Goal: Task Accomplishment & Management: Complete application form

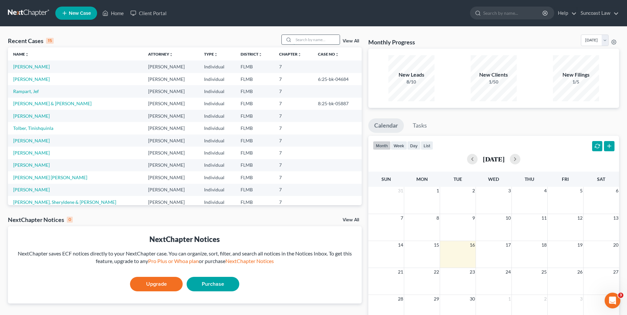
click at [322, 41] on input "search" at bounding box center [317, 40] width 46 height 10
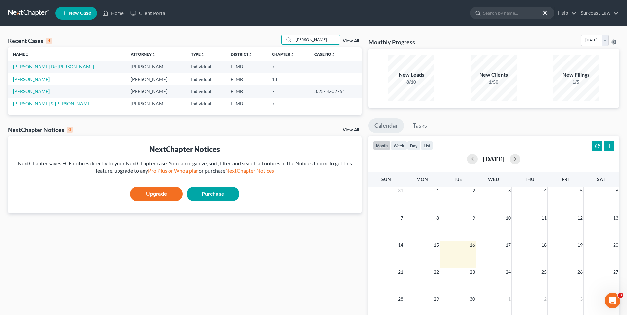
type input "[PERSON_NAME]"
click at [45, 68] on link "[PERSON_NAME] De [PERSON_NAME]" at bounding box center [53, 67] width 81 height 6
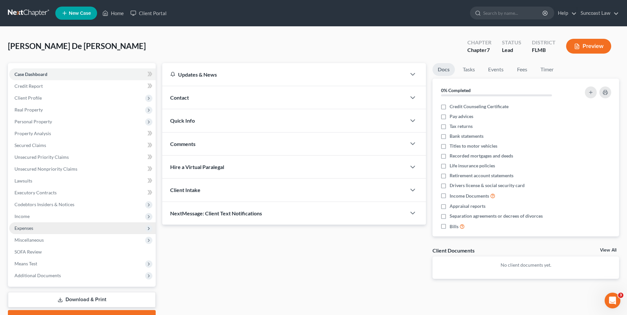
click at [33, 226] on span "Expenses" at bounding box center [23, 229] width 19 height 6
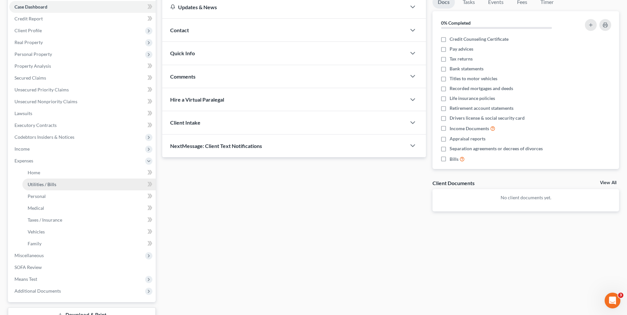
scroll to position [118, 0]
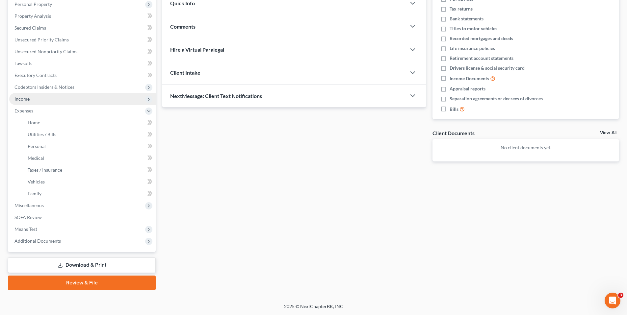
click at [49, 100] on span "Income" at bounding box center [82, 99] width 147 height 12
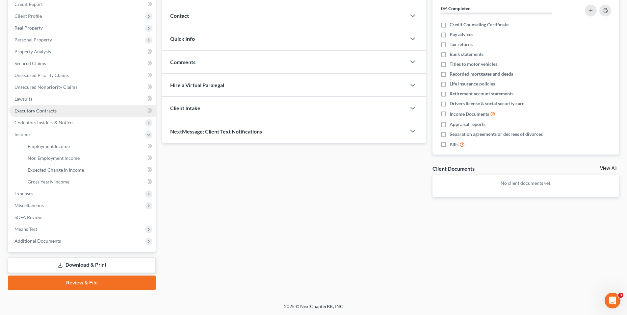
scroll to position [82, 0]
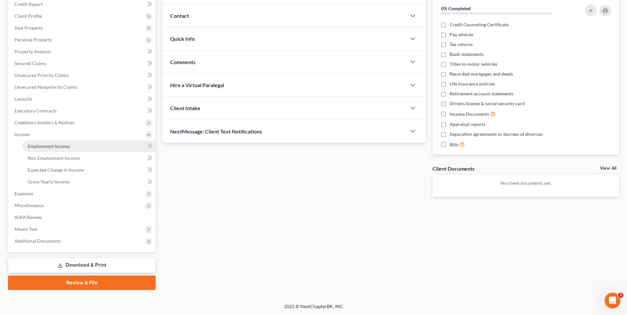
click at [47, 145] on span "Employment Income" at bounding box center [49, 147] width 42 height 6
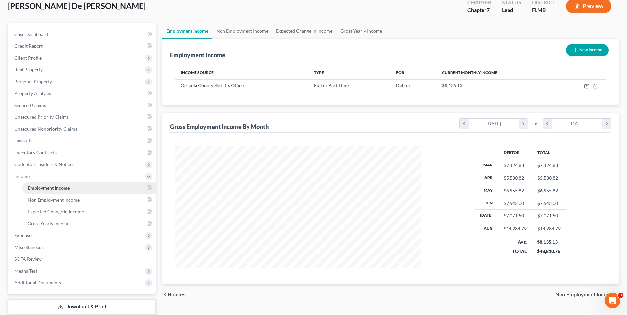
scroll to position [82, 0]
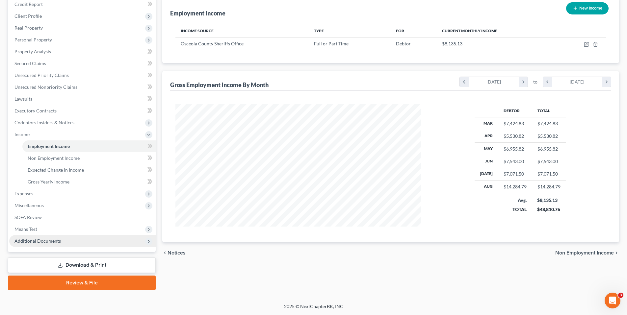
click at [51, 238] on span "Additional Documents" at bounding box center [37, 241] width 46 height 6
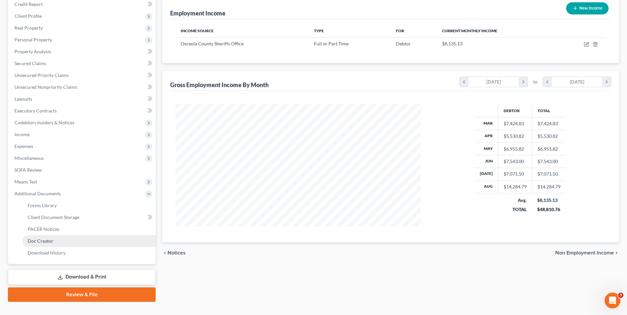
scroll to position [94, 0]
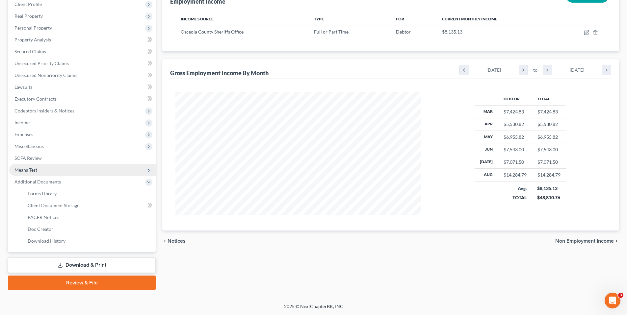
click at [47, 170] on span "Means Test" at bounding box center [82, 170] width 147 height 12
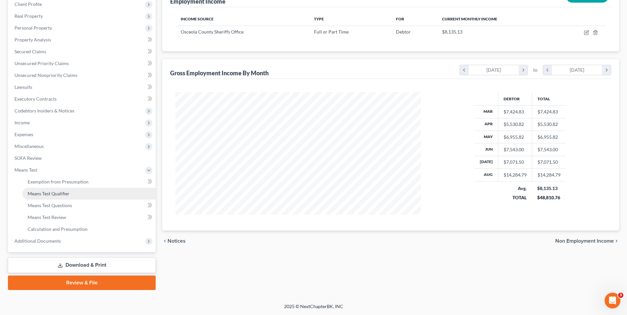
click at [84, 193] on link "Means Test Qualifier" at bounding box center [88, 194] width 133 height 12
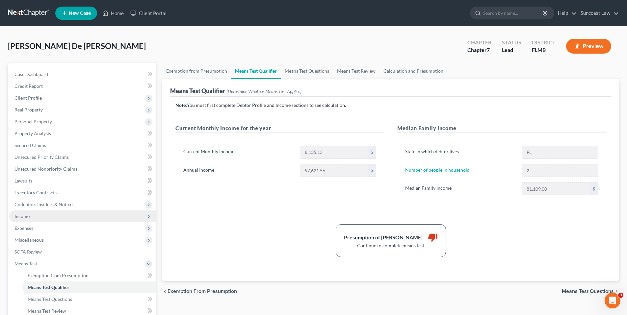
scroll to position [94, 0]
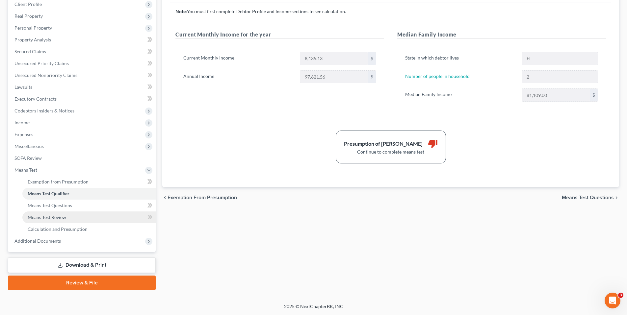
click at [98, 220] on link "Means Test Review" at bounding box center [88, 218] width 133 height 12
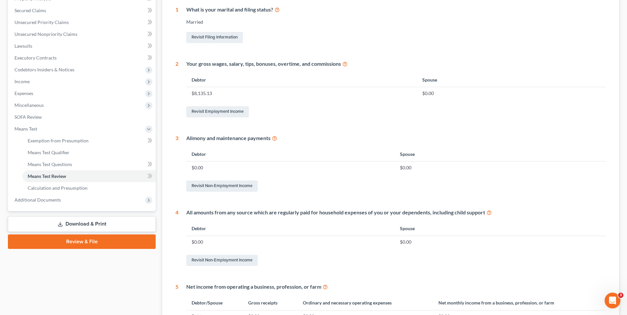
scroll to position [244, 0]
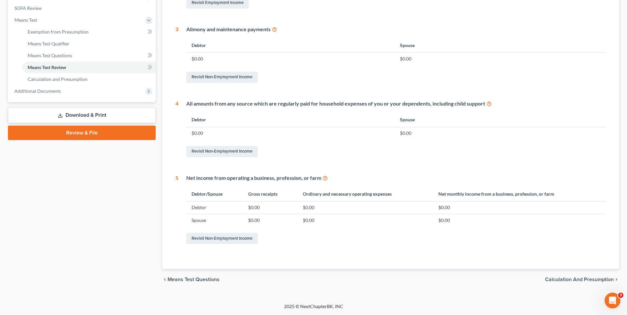
click at [586, 282] on span "Calculation and Presumption" at bounding box center [579, 279] width 69 height 5
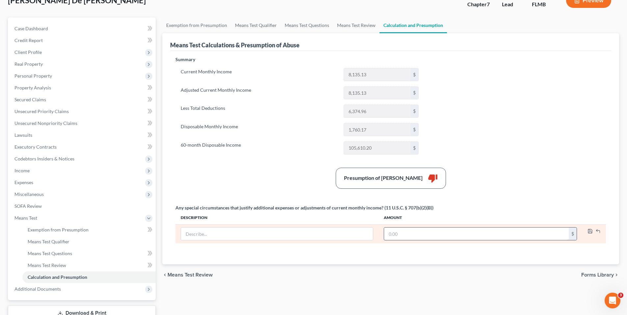
scroll to position [46, 0]
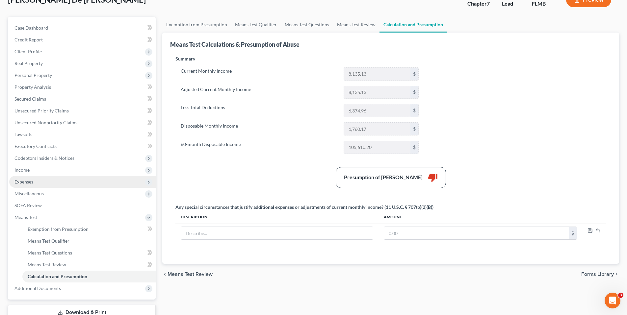
click at [40, 179] on span "Expenses" at bounding box center [82, 182] width 147 height 12
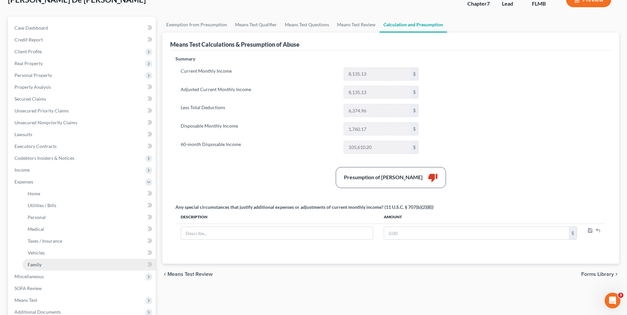
click at [67, 262] on link "Family" at bounding box center [88, 265] width 133 height 12
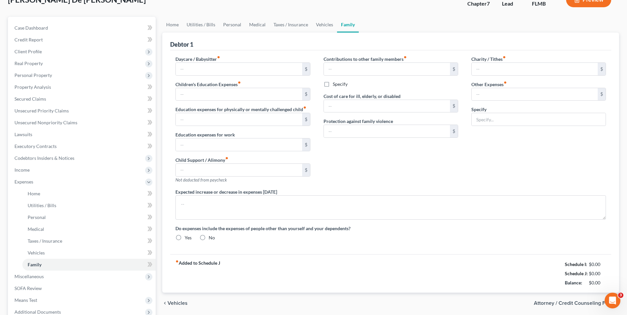
scroll to position [4, 0]
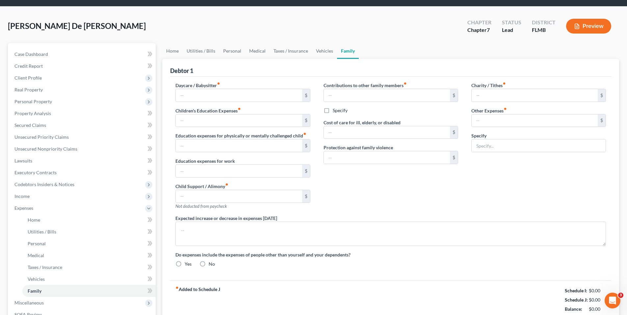
type input "0.00"
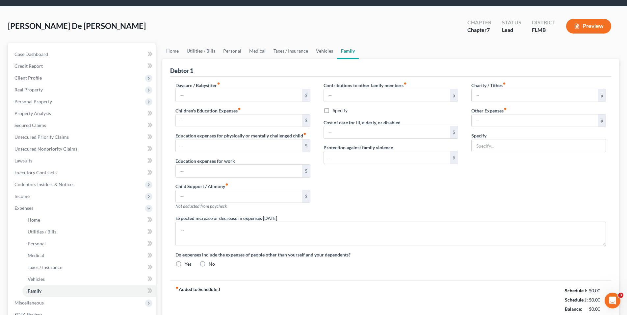
type input "0.00"
radio input "true"
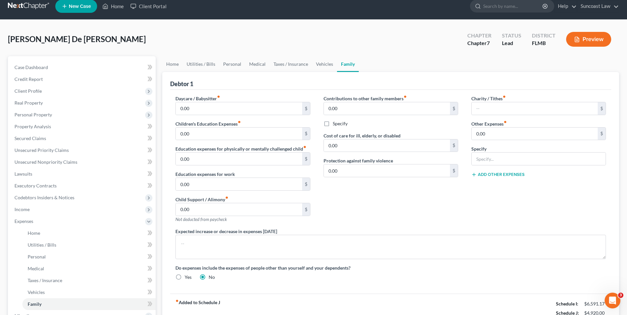
scroll to position [0, 0]
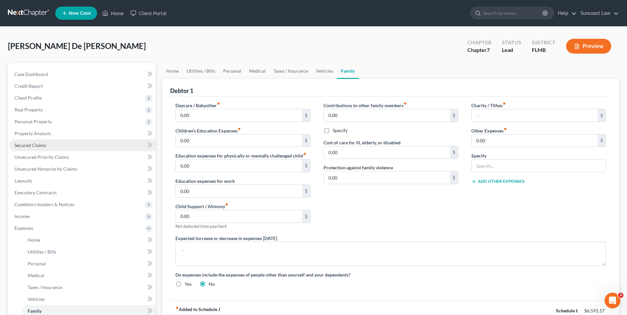
click at [47, 145] on link "Secured Claims" at bounding box center [82, 146] width 147 height 12
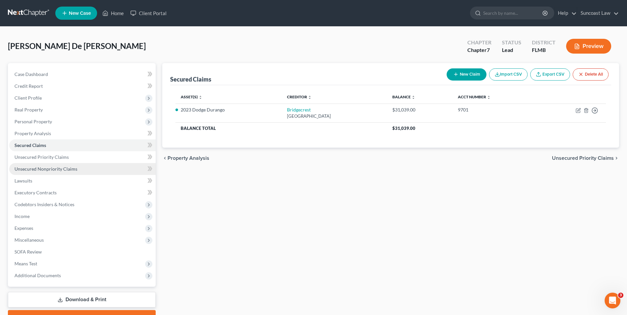
click at [82, 166] on link "Unsecured Nonpriority Claims" at bounding box center [82, 169] width 147 height 12
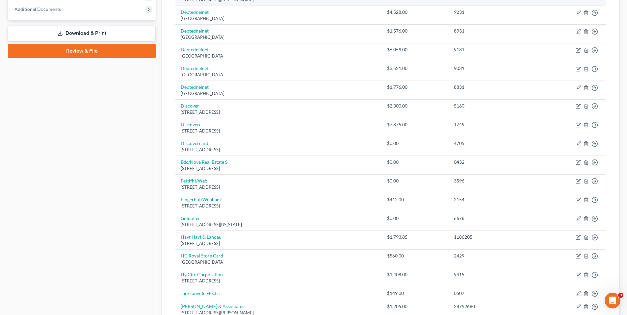
scroll to position [426, 0]
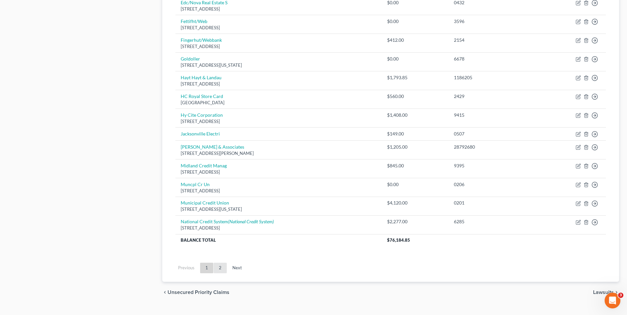
click at [218, 268] on link "2" at bounding box center [220, 268] width 13 height 11
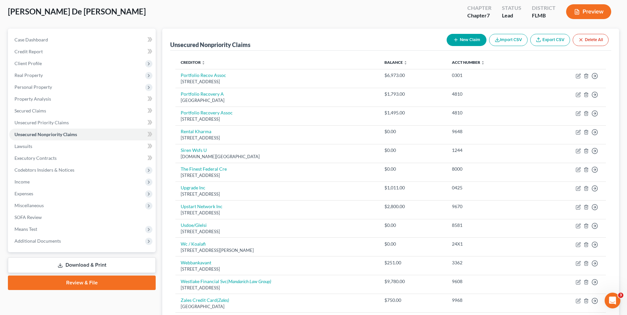
scroll to position [126, 0]
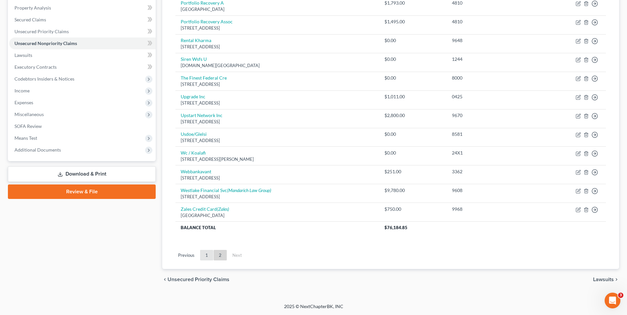
click at [205, 255] on link "1" at bounding box center [206, 255] width 13 height 11
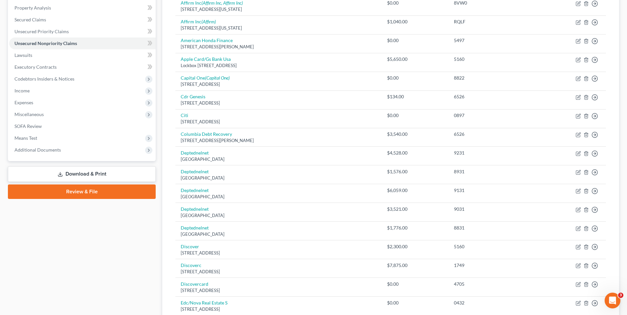
scroll to position [0, 0]
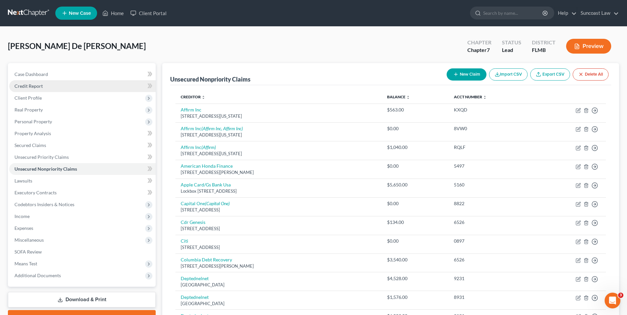
click at [24, 89] on span "Credit Report" at bounding box center [28, 86] width 28 height 6
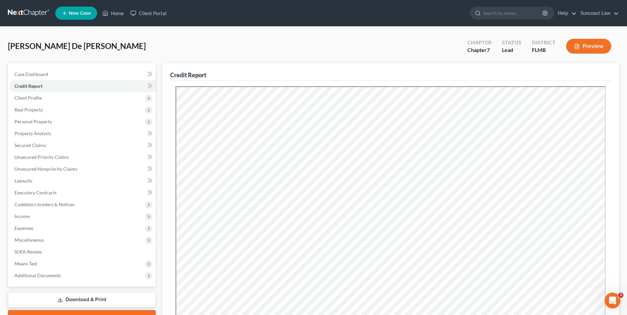
click at [287, 53] on div "[PERSON_NAME] De [PERSON_NAME] Upgraded Chapter Chapter 7 Status Lead District …" at bounding box center [314, 49] width 612 height 29
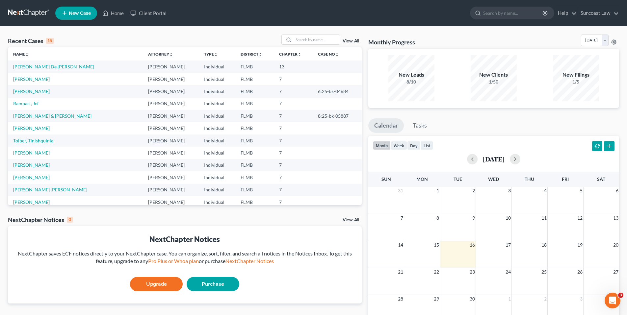
click at [28, 68] on link "[PERSON_NAME] De [PERSON_NAME]" at bounding box center [53, 67] width 81 height 6
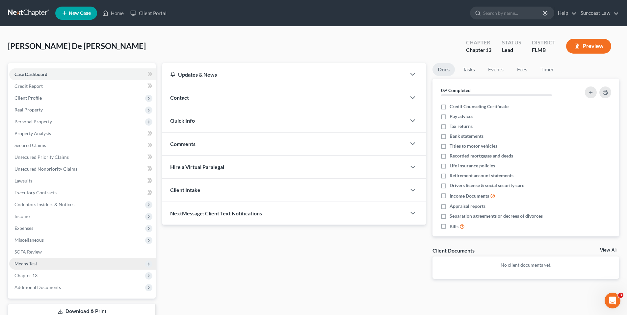
click at [33, 264] on span "Means Test" at bounding box center [25, 264] width 23 height 6
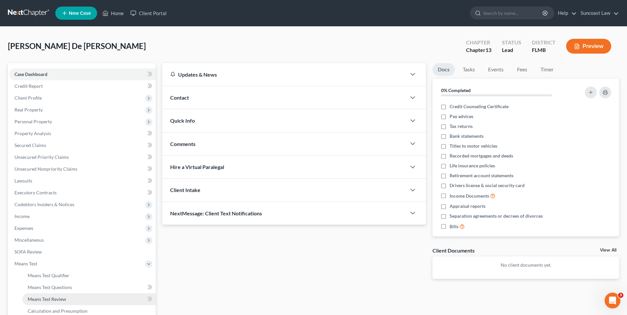
click at [56, 299] on span "Means Test Review" at bounding box center [47, 300] width 39 height 6
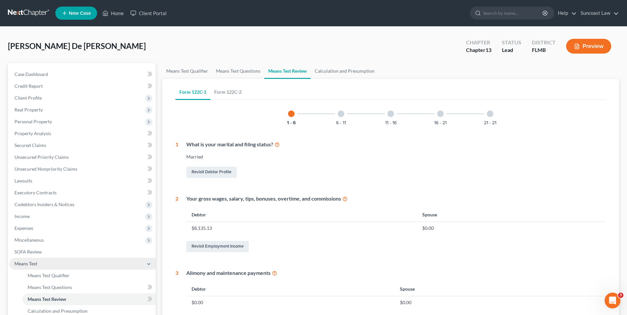
click at [75, 264] on span "Means Test" at bounding box center [82, 264] width 147 height 12
click at [71, 269] on span "Means Test" at bounding box center [82, 264] width 147 height 12
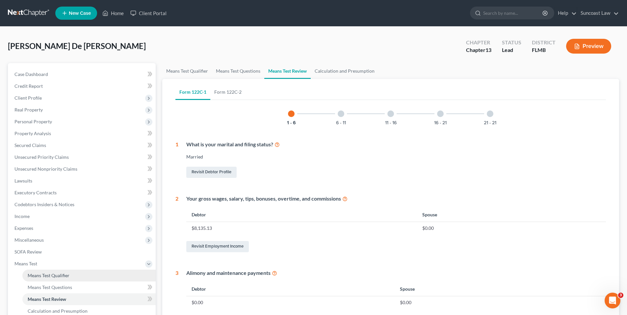
click at [77, 277] on link "Means Test Qualifier" at bounding box center [88, 276] width 133 height 12
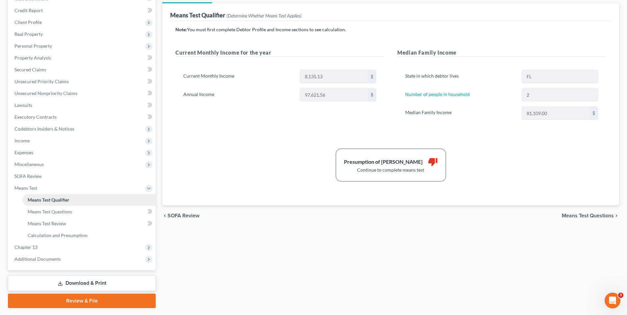
scroll to position [94, 0]
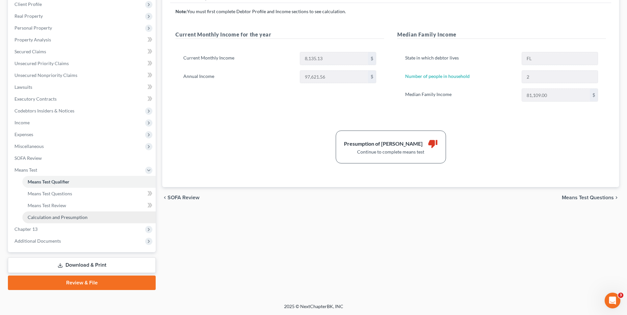
click at [75, 217] on span "Calculation and Presumption" at bounding box center [58, 218] width 60 height 6
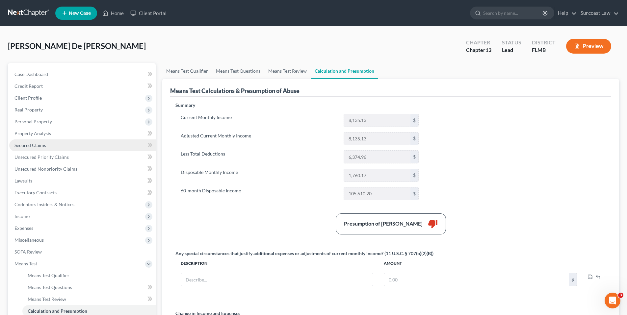
click at [49, 148] on link "Secured Claims" at bounding box center [82, 146] width 147 height 12
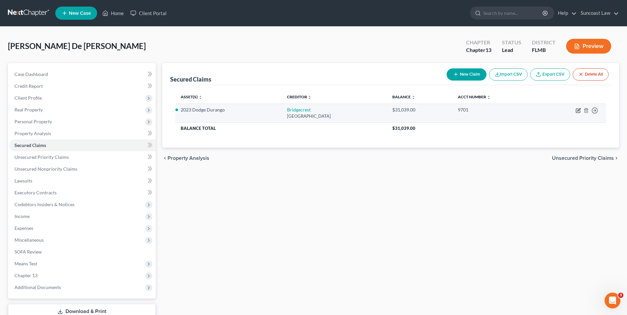
click at [578, 109] on icon "button" at bounding box center [578, 110] width 5 height 5
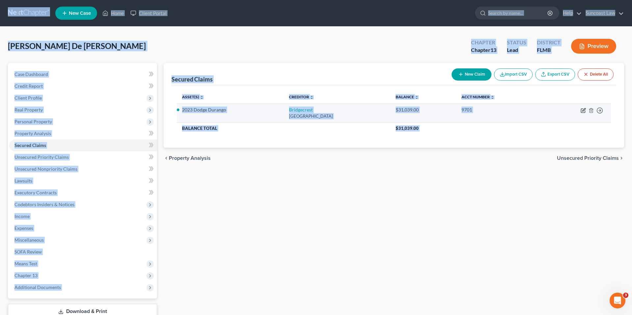
select select "3"
select select "2"
select select "0"
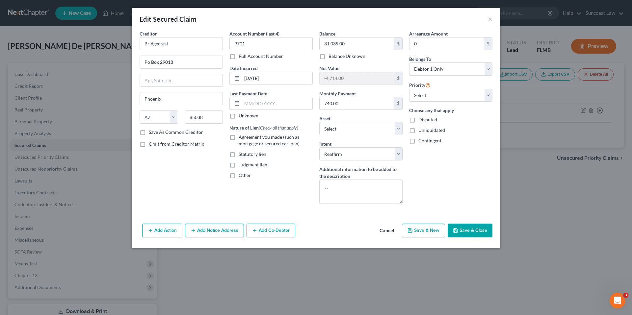
click at [427, 229] on button "Save & New" at bounding box center [423, 231] width 43 height 14
select select "0"
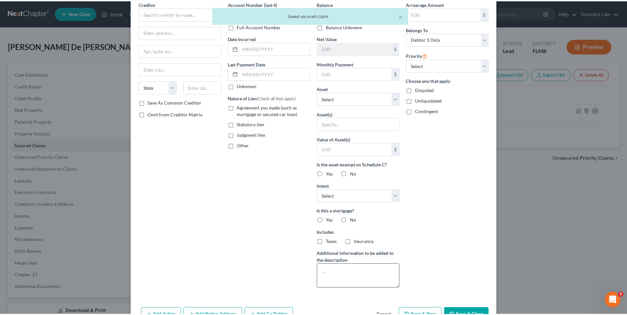
scroll to position [50, 0]
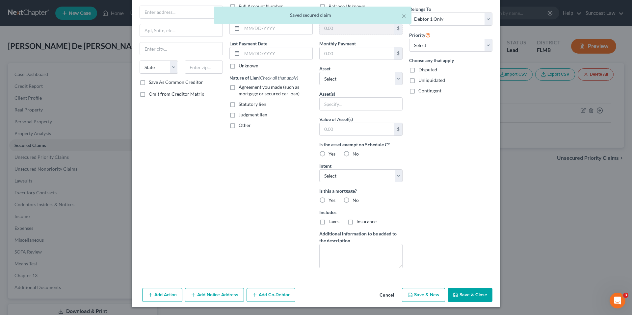
click at [389, 291] on button "Cancel" at bounding box center [386, 295] width 25 height 13
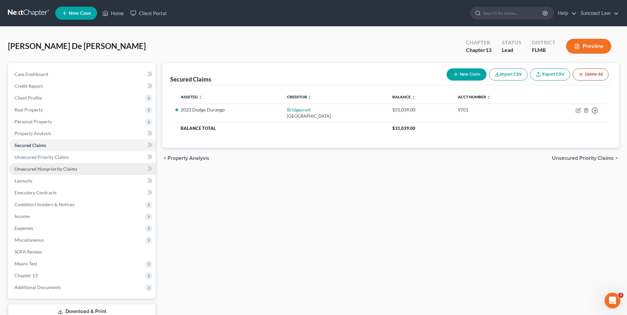
click at [67, 170] on span "Unsecured Nonpriority Claims" at bounding box center [45, 169] width 63 height 6
